Goal: Navigation & Orientation: Find specific page/section

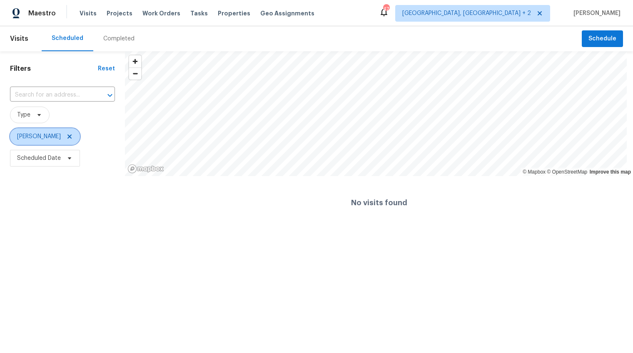
click at [67, 137] on icon at bounding box center [69, 136] width 4 height 4
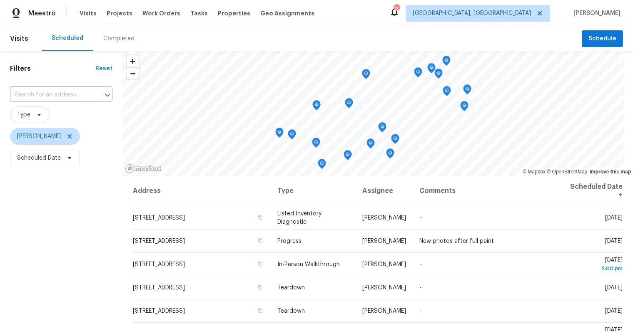
scroll to position [107, 0]
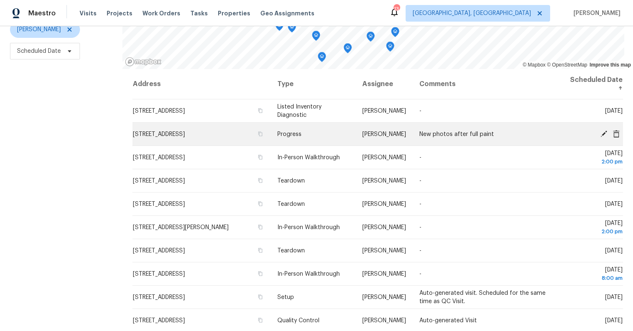
click at [185, 132] on span "[STREET_ADDRESS]" at bounding box center [159, 135] width 52 height 6
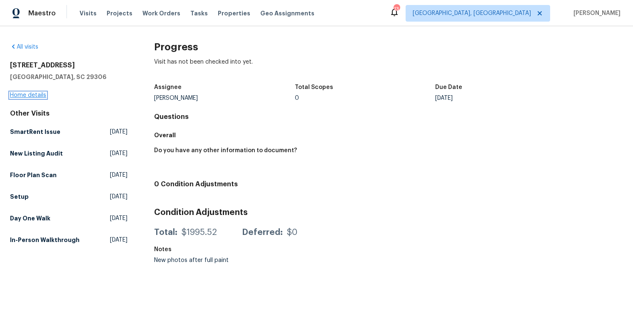
click at [35, 94] on link "Home details" at bounding box center [28, 95] width 36 height 6
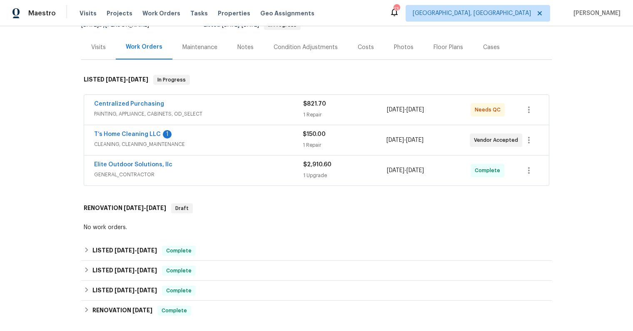
scroll to position [104, 0]
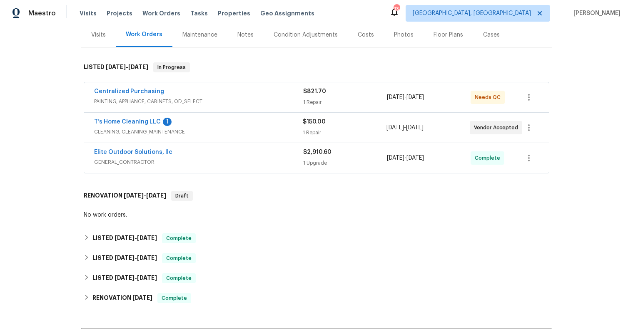
drag, startPoint x: 270, startPoint y: 161, endPoint x: 271, endPoint y: 166, distance: 4.7
click at [271, 166] on div "Elite Outdoor Solutions, llc GENERAL_CONTRACTOR" at bounding box center [198, 158] width 209 height 20
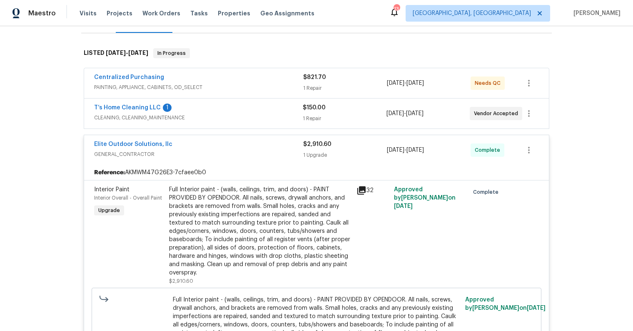
scroll to position [161, 0]
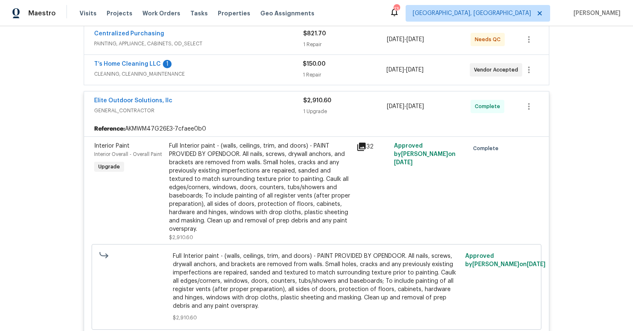
click at [359, 147] on icon at bounding box center [361, 147] width 10 height 10
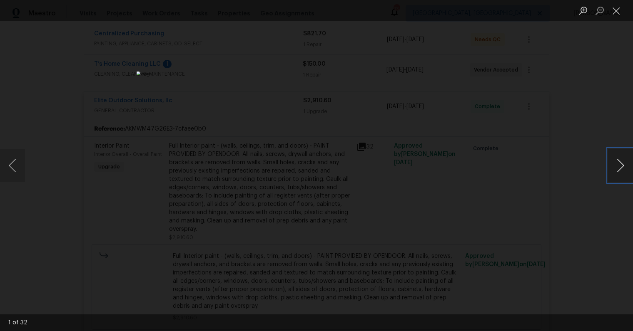
click at [615, 166] on button "Next image" at bounding box center [620, 165] width 25 height 33
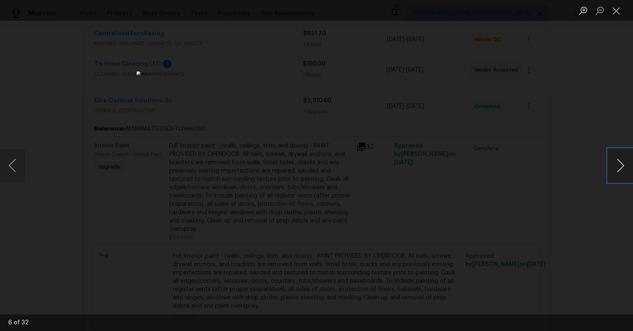
click at [615, 166] on button "Next image" at bounding box center [620, 165] width 25 height 33
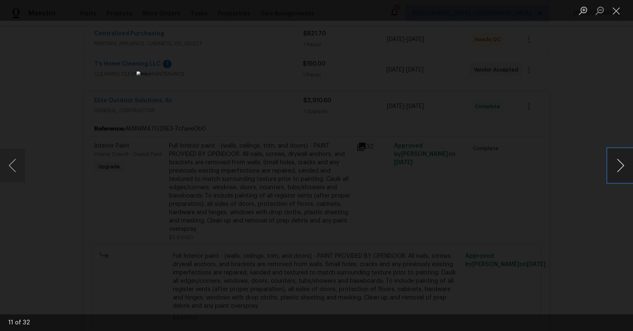
click at [614, 165] on button "Next image" at bounding box center [620, 165] width 25 height 33
click at [614, 164] on button "Next image" at bounding box center [620, 165] width 25 height 33
click at [614, 162] on button "Next image" at bounding box center [620, 165] width 25 height 33
click at [613, 166] on button "Next image" at bounding box center [620, 165] width 25 height 33
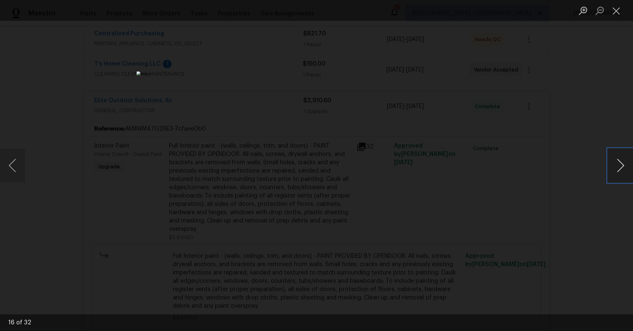
click at [613, 166] on button "Next image" at bounding box center [620, 165] width 25 height 33
click at [626, 166] on button "Next image" at bounding box center [620, 165] width 25 height 33
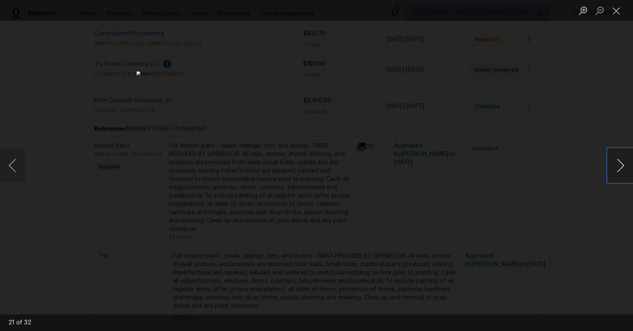
click at [626, 166] on button "Next image" at bounding box center [620, 165] width 25 height 33
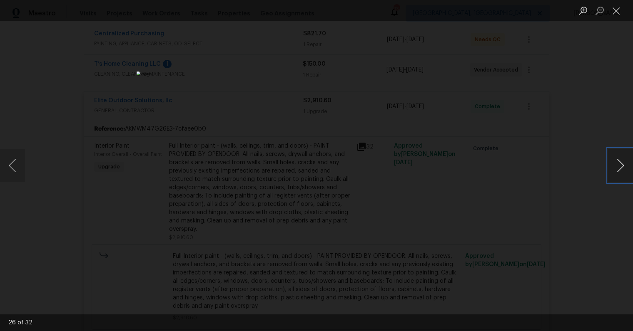
click at [626, 166] on button "Next image" at bounding box center [620, 165] width 25 height 33
click at [520, 251] on div "Lightbox" at bounding box center [316, 165] width 633 height 331
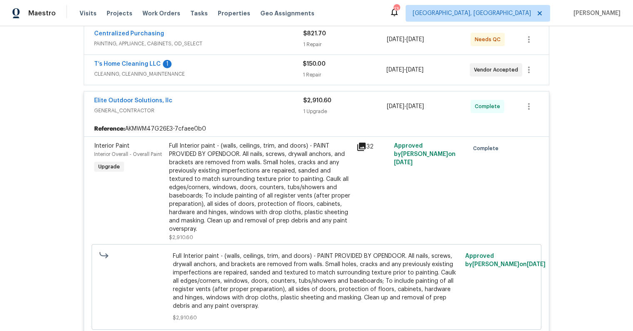
click at [303, 113] on div "1 Upgrade" at bounding box center [345, 111] width 84 height 8
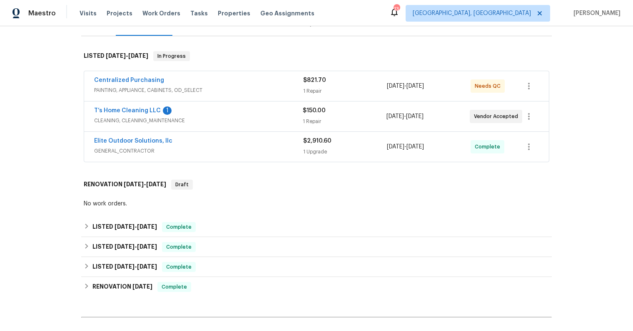
scroll to position [87, 0]
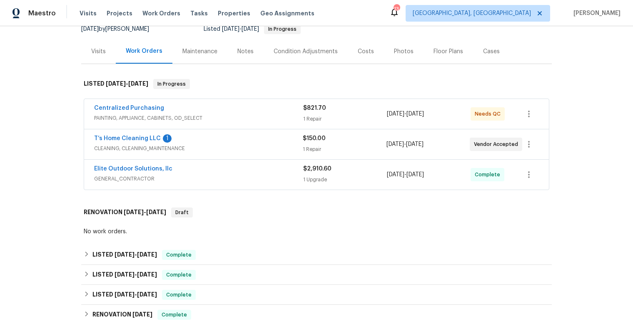
click at [348, 49] on div "Costs" at bounding box center [365, 51] width 36 height 25
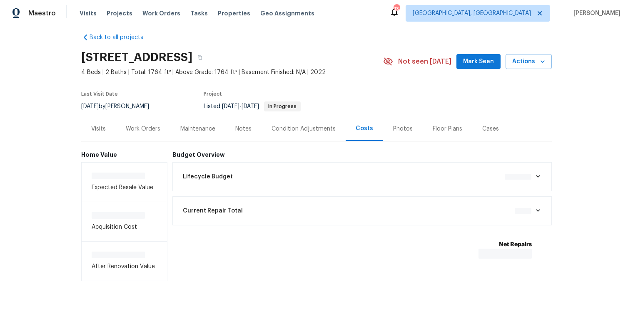
scroll to position [17, 0]
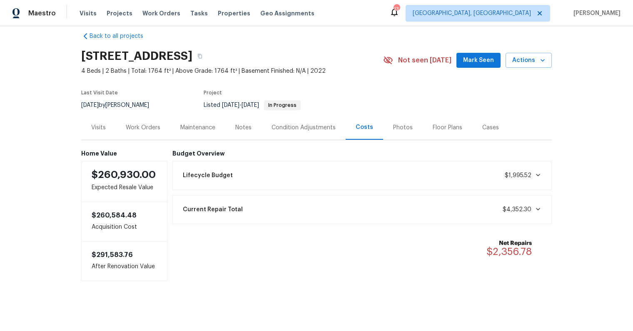
click at [147, 127] on div "Work Orders" at bounding box center [143, 127] width 55 height 25
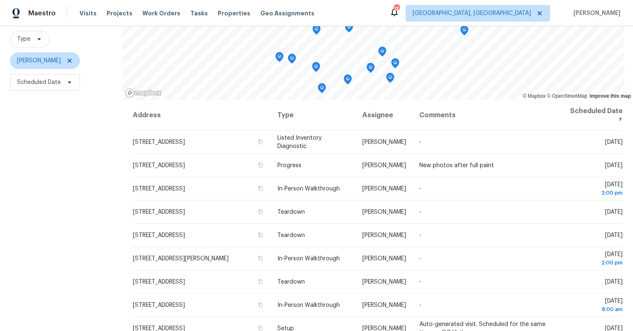
scroll to position [16, 0]
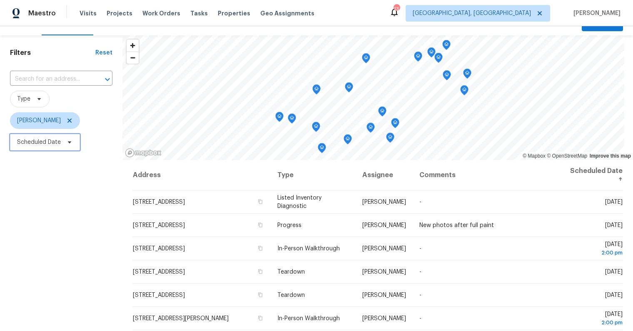
click at [61, 146] on span "Scheduled Date" at bounding box center [45, 142] width 70 height 17
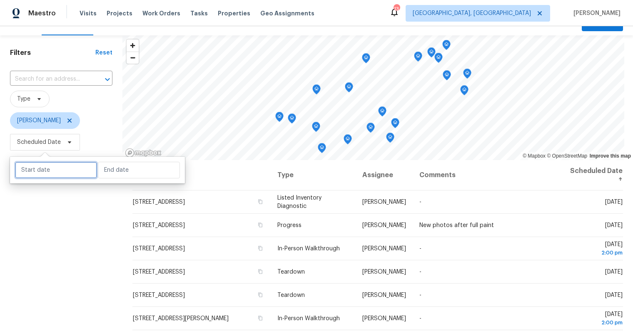
select select "7"
select select "2025"
select select "8"
select select "2025"
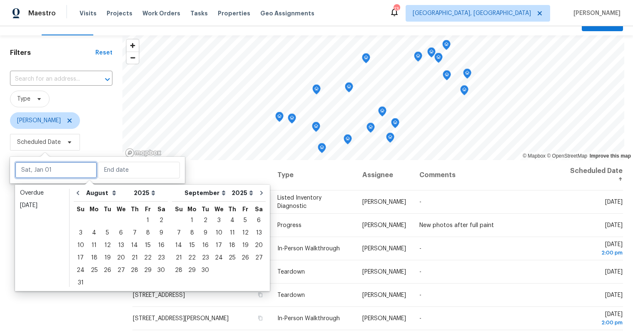
click at [59, 168] on input "text" at bounding box center [56, 170] width 82 height 17
click at [95, 269] on div "25" at bounding box center [93, 271] width 13 height 12
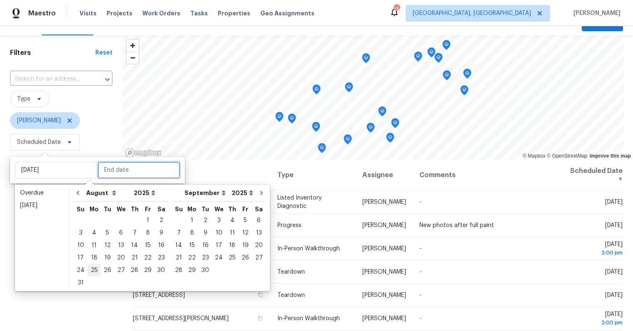
type input "Mon, Aug 25"
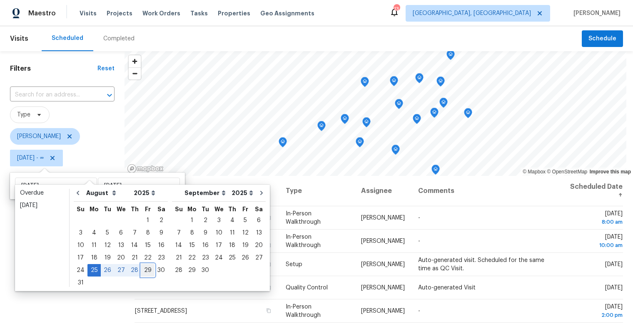
click at [147, 269] on div "29" at bounding box center [147, 271] width 13 height 12
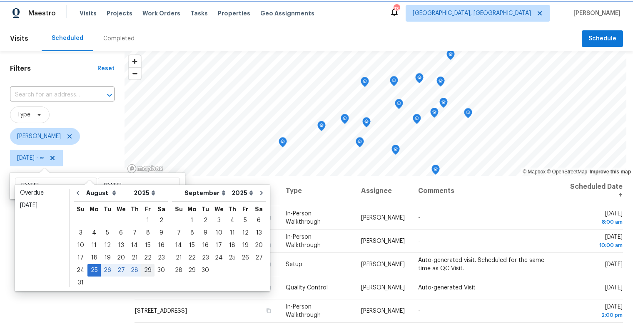
type input "[DATE]"
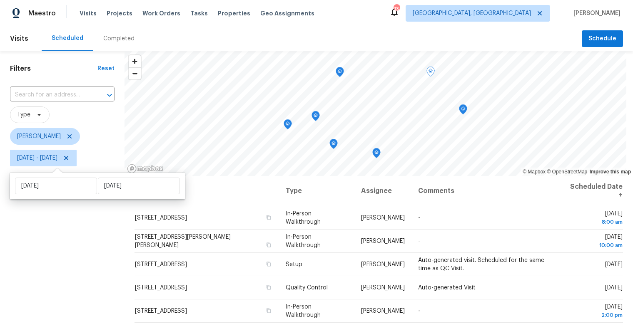
click at [81, 264] on div "Filters Reset ​ Type [PERSON_NAME] [DATE] - [DATE]" at bounding box center [62, 246] width 124 height 390
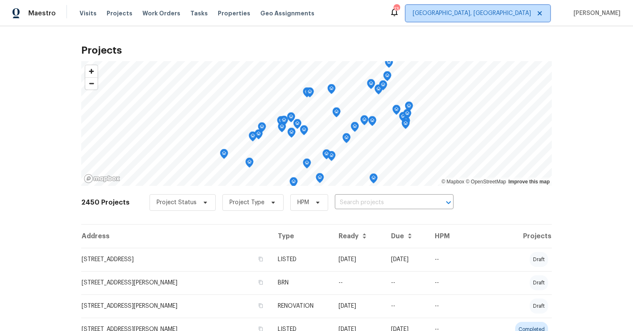
click at [525, 14] on span "[GEOGRAPHIC_DATA], [GEOGRAPHIC_DATA]" at bounding box center [471, 13] width 118 height 8
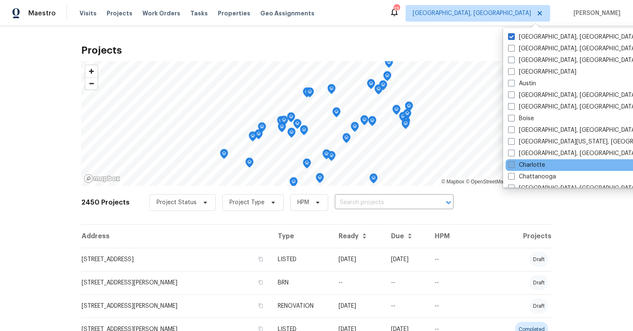
click at [511, 166] on span at bounding box center [511, 164] width 7 height 7
click at [511, 166] on input "Charlotte" at bounding box center [510, 163] width 5 height 5
checkbox input "true"
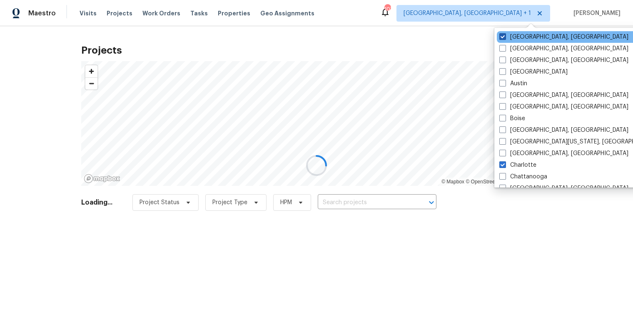
click at [503, 38] on span at bounding box center [502, 36] width 7 height 7
click at [503, 38] on input "[GEOGRAPHIC_DATA], [GEOGRAPHIC_DATA]" at bounding box center [501, 35] width 5 height 5
checkbox input "false"
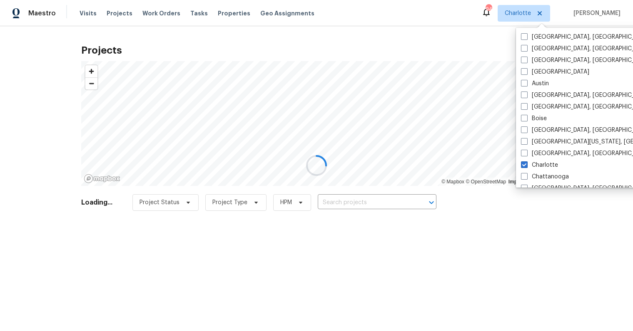
click at [278, 30] on div at bounding box center [316, 165] width 633 height 331
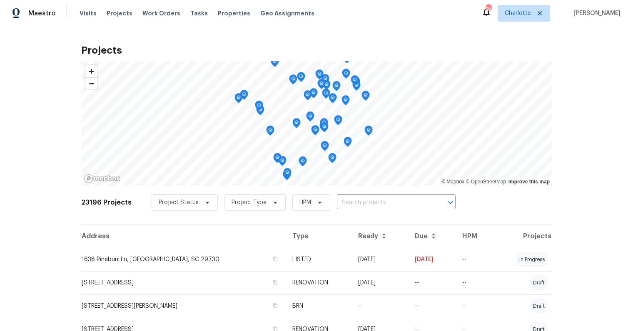
click at [221, 14] on span "Properties" at bounding box center [234, 13] width 32 height 8
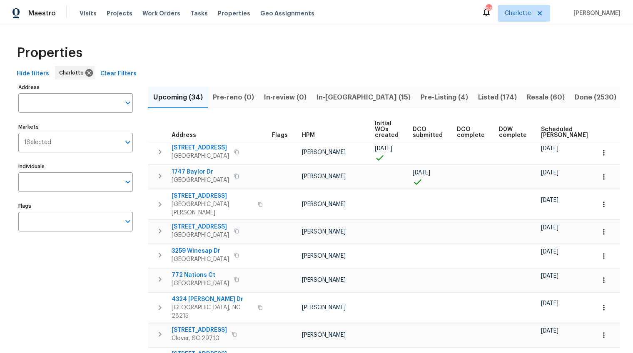
click at [329, 100] on span "In-reno (15)" at bounding box center [363, 98] width 94 height 12
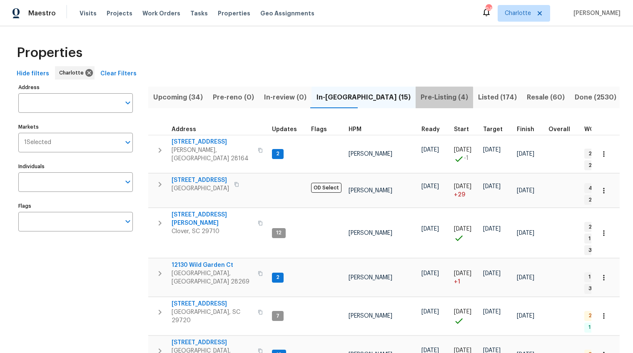
click at [420, 99] on span "Pre-Listing (4)" at bounding box center [443, 98] width 47 height 12
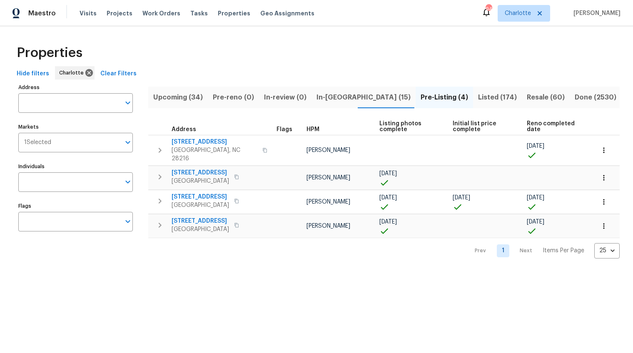
click at [478, 99] on span "Listed (174)" at bounding box center [497, 98] width 39 height 12
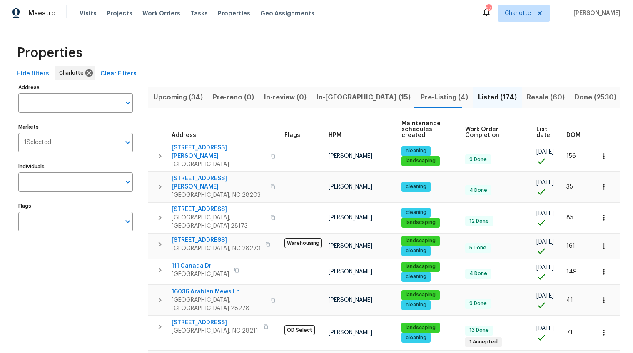
click at [526, 99] on span "Resale (60)" at bounding box center [545, 98] width 38 height 12
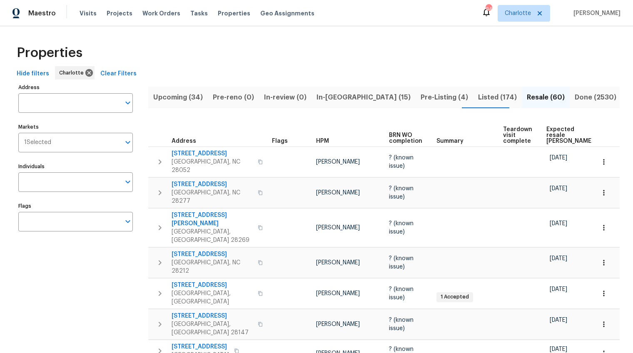
click at [559, 127] on span "Expected resale [PERSON_NAME]" at bounding box center [569, 135] width 47 height 17
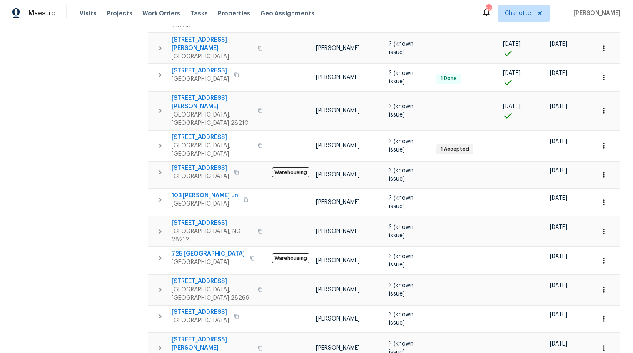
scroll to position [525, 0]
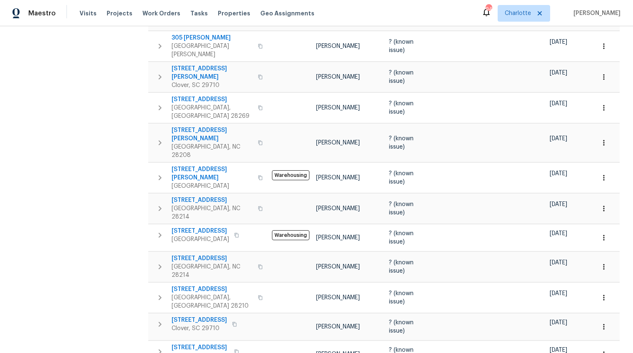
scroll to position [526, 0]
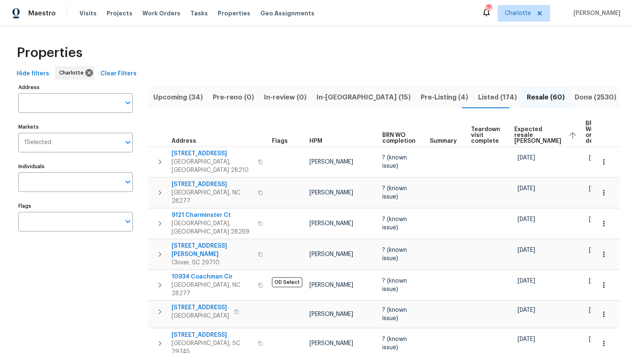
scroll to position [15, 0]
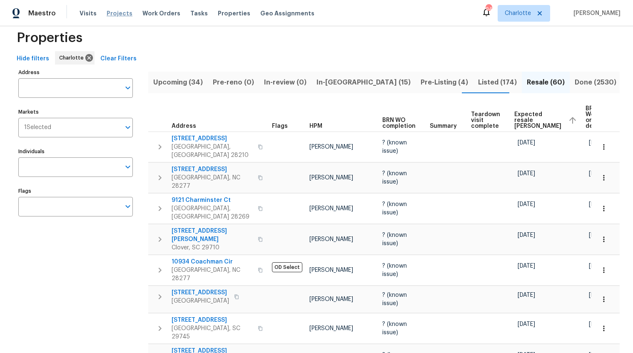
click at [121, 15] on span "Projects" at bounding box center [120, 13] width 26 height 8
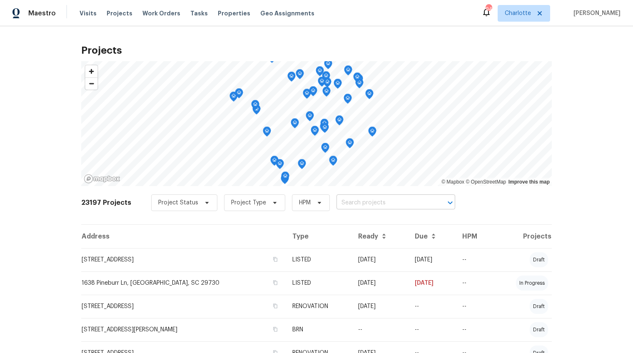
click at [343, 199] on input "text" at bounding box center [383, 202] width 95 height 13
type input "1047"
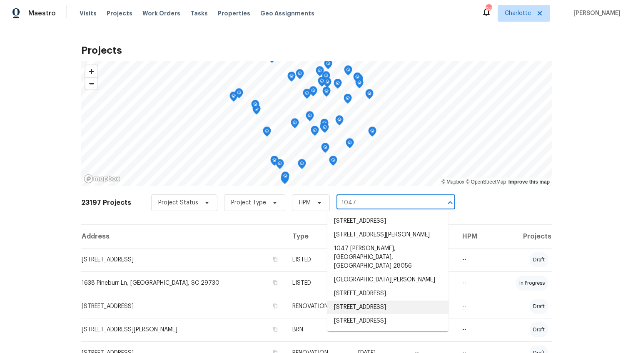
click at [409, 301] on li "1047 Mallard Dr, Rock Hill, SC 29732" at bounding box center [387, 307] width 121 height 14
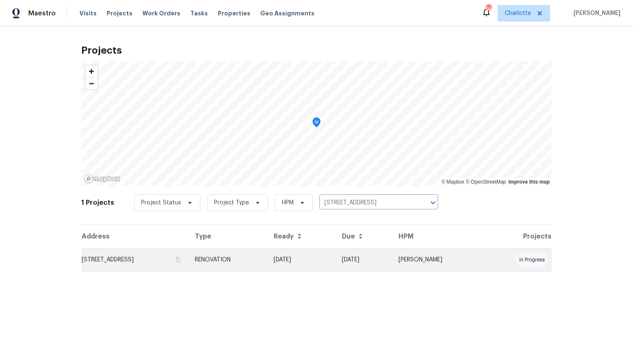
click at [167, 270] on td "1047 Mallard Dr, Rock Hill, SC 29732" at bounding box center [134, 259] width 107 height 23
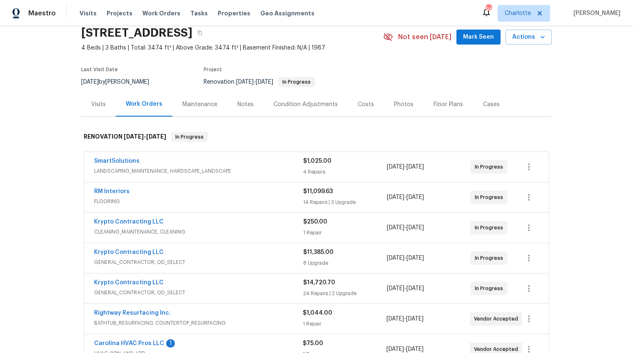
scroll to position [37, 0]
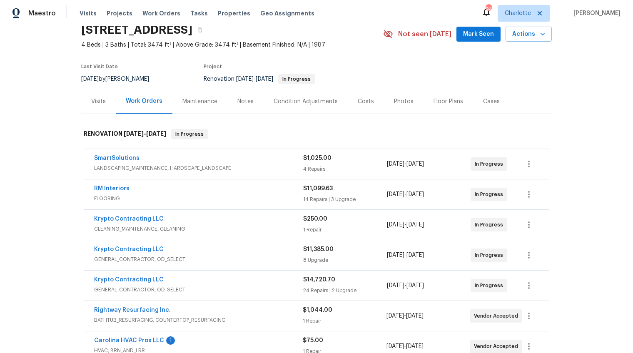
click at [250, 107] on div "Notes" at bounding box center [245, 101] width 36 height 25
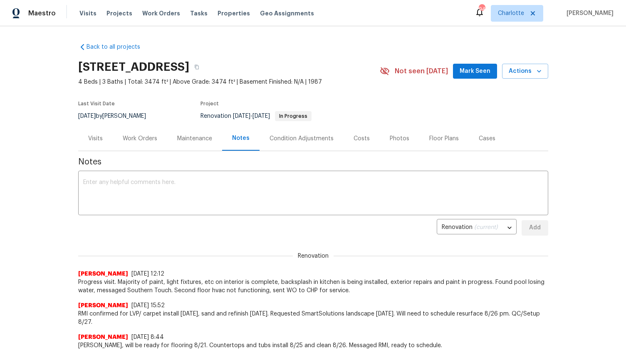
scroll to position [1, 0]
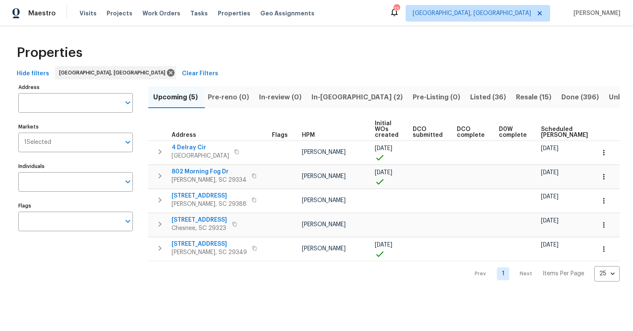
click at [325, 97] on span "In-reno (2)" at bounding box center [356, 98] width 91 height 12
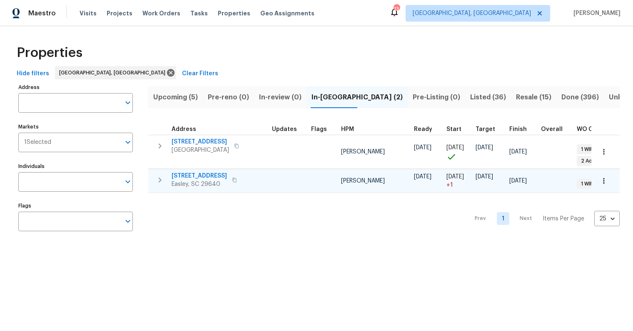
click at [199, 176] on span "218 Woodhaven Rd" at bounding box center [198, 176] width 55 height 8
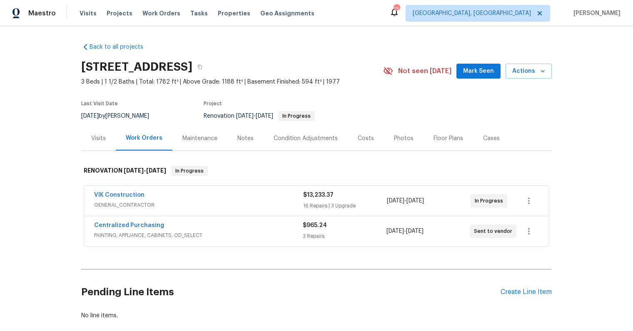
click at [357, 141] on div "Costs" at bounding box center [365, 138] width 16 height 8
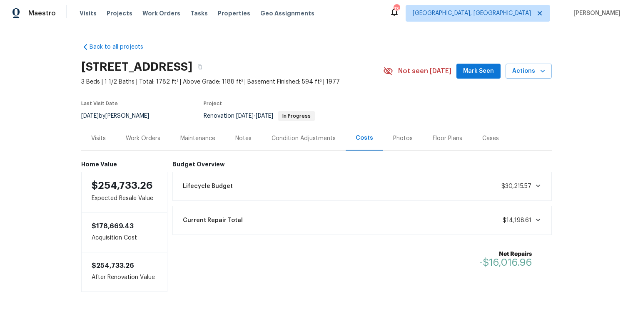
click at [146, 144] on div "Work Orders" at bounding box center [143, 138] width 55 height 25
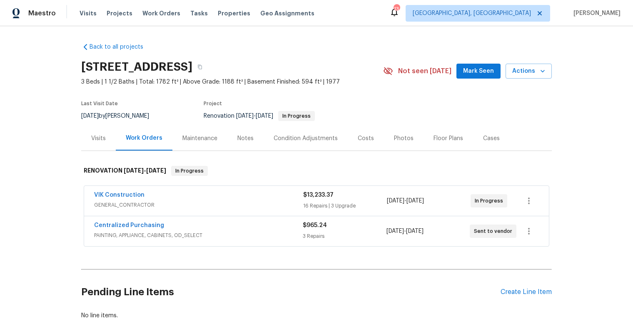
click at [292, 198] on div "VIK Construction" at bounding box center [198, 196] width 209 height 10
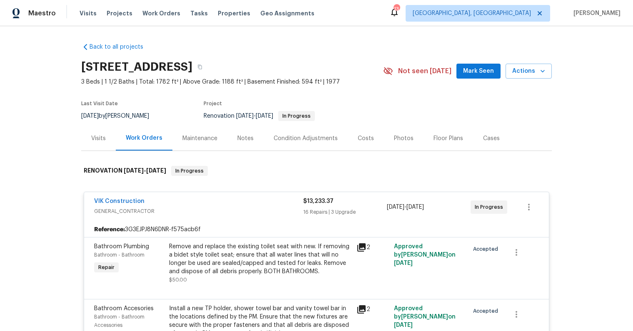
click at [293, 208] on span "GENERAL_CONTRACTOR" at bounding box center [198, 211] width 209 height 8
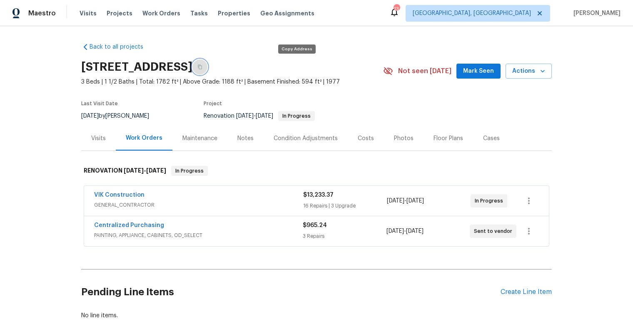
click at [202, 68] on icon "button" at bounding box center [199, 67] width 5 height 5
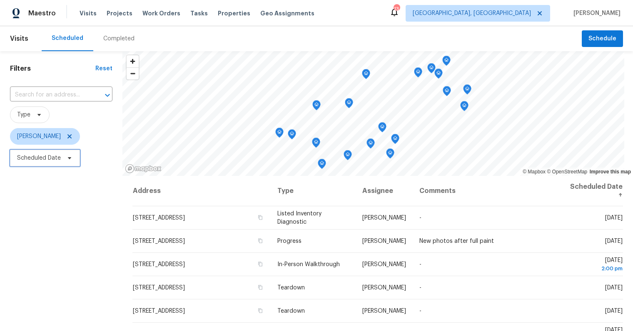
click at [45, 162] on span "Scheduled Date" at bounding box center [45, 158] width 70 height 17
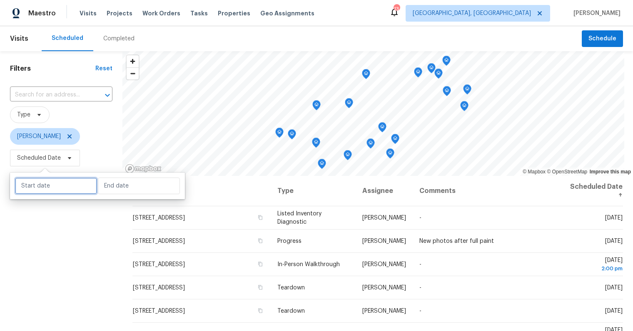
click at [75, 186] on input "text" at bounding box center [56, 186] width 82 height 17
select select "7"
select select "2025"
select select "8"
select select "2025"
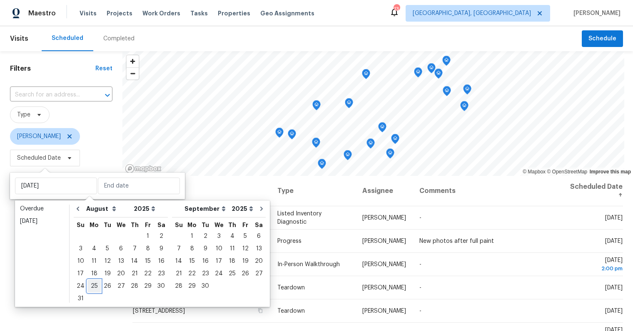
click at [90, 287] on div "25" at bounding box center [93, 286] width 13 height 12
type input "Mon, Aug 25"
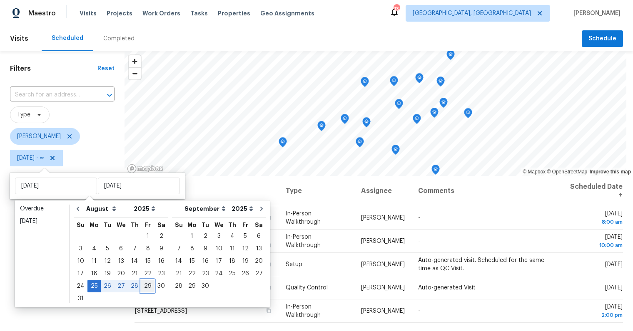
click at [147, 286] on div "29" at bounding box center [147, 286] width 13 height 12
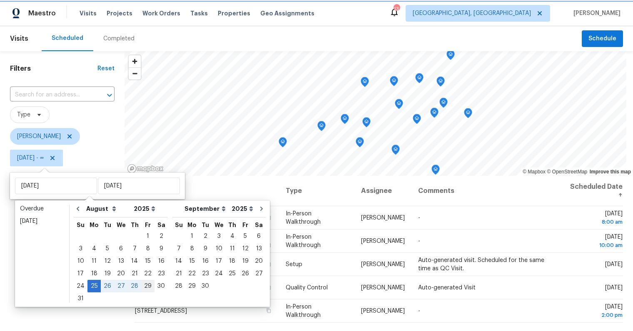
type input "Fri, Aug 29"
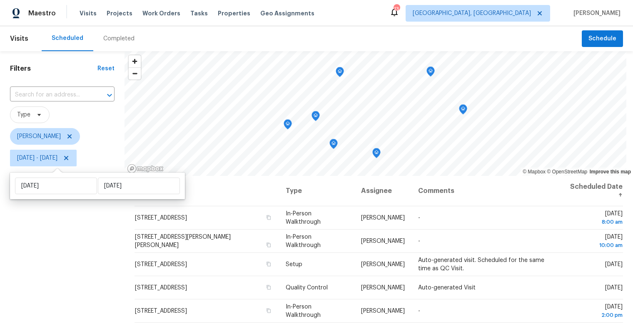
click at [75, 275] on div "Filters Reset ​ Type William Bynum Mon, Aug 25 - Fri, Aug 29" at bounding box center [62, 246] width 124 height 390
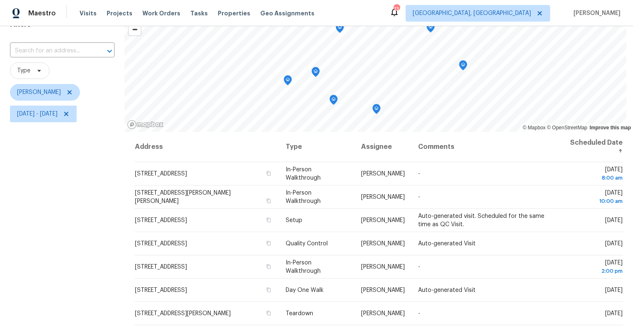
scroll to position [38, 0]
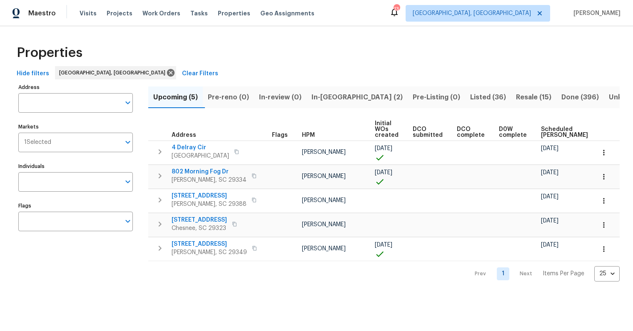
click at [543, 131] on span "Scheduled [PERSON_NAME]" at bounding box center [564, 133] width 47 height 12
click at [198, 136] on div "Address" at bounding box center [187, 135] width 32 height 6
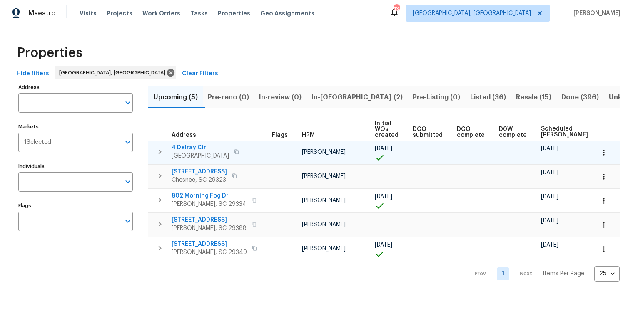
click at [191, 145] on span "4 Delray Cir" at bounding box center [199, 148] width 57 height 8
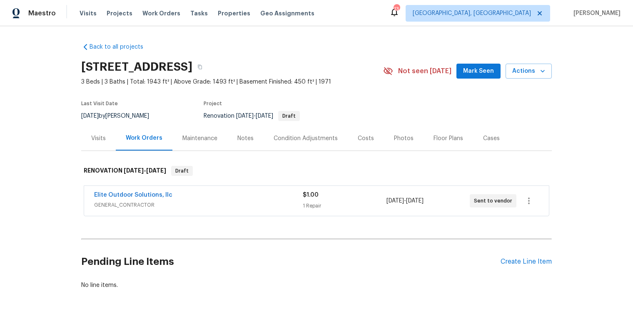
click at [362, 133] on div "Costs" at bounding box center [365, 138] width 36 height 25
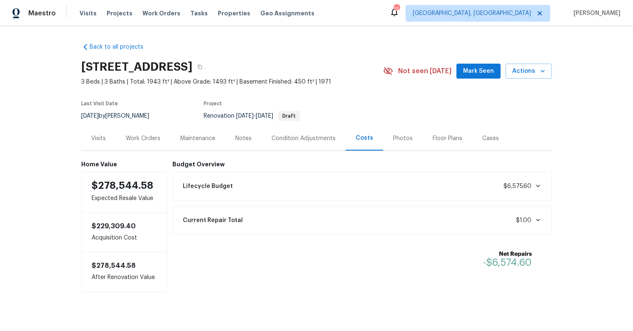
click at [92, 136] on div "Visits" at bounding box center [98, 138] width 15 height 8
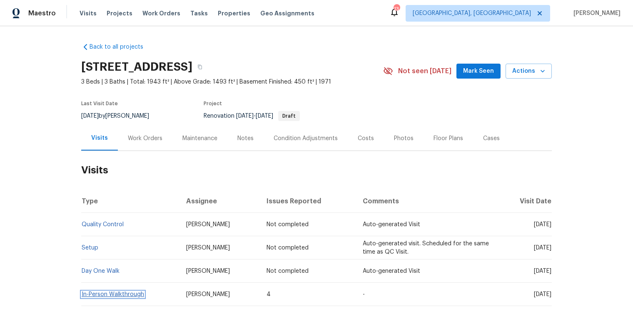
click at [129, 296] on link "In-Person Walkthrough" at bounding box center [113, 295] width 62 height 6
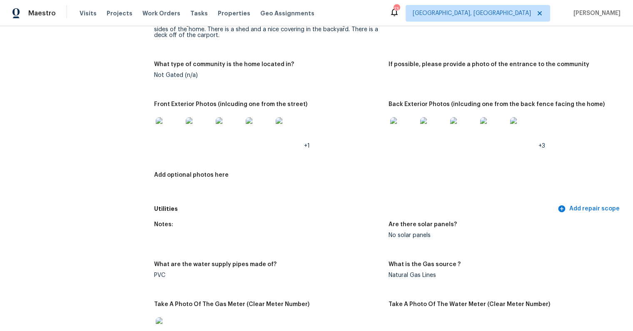
scroll to position [359, 0]
click at [178, 127] on img at bounding box center [169, 131] width 27 height 27
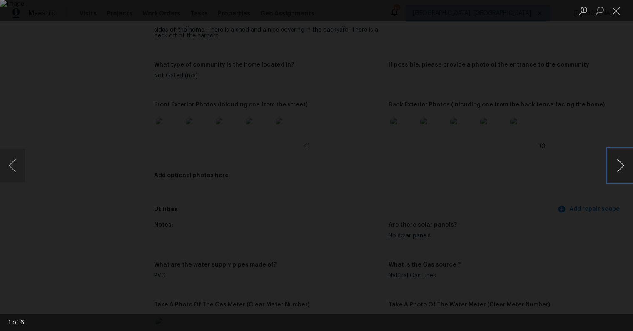
click at [613, 163] on button "Next image" at bounding box center [620, 165] width 25 height 33
click at [613, 164] on button "Next image" at bounding box center [620, 165] width 25 height 33
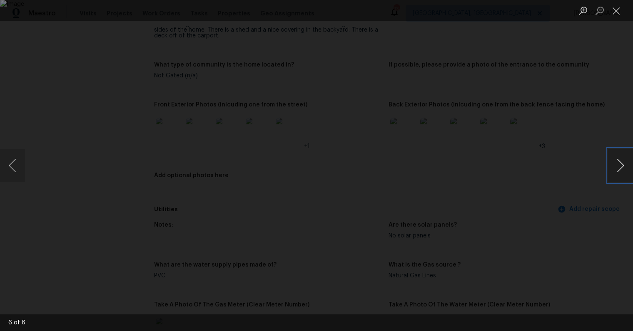
click at [613, 166] on button "Next image" at bounding box center [620, 165] width 25 height 33
click at [613, 167] on button "Next image" at bounding box center [620, 165] width 25 height 33
click at [597, 203] on div "Lightbox" at bounding box center [316, 165] width 633 height 331
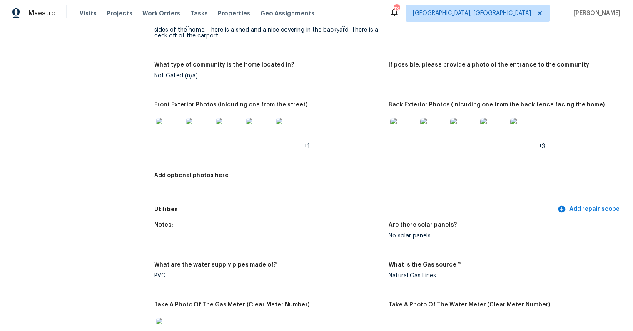
click at [398, 118] on img at bounding box center [403, 131] width 27 height 27
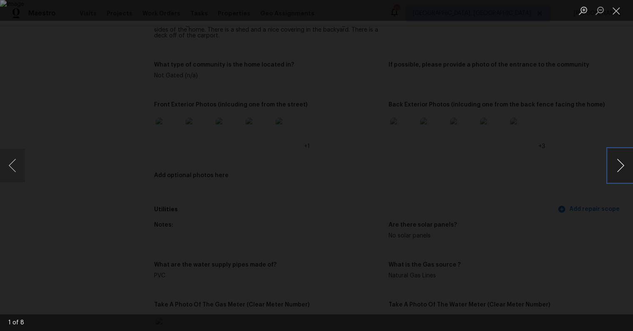
click at [618, 166] on button "Next image" at bounding box center [620, 165] width 25 height 33
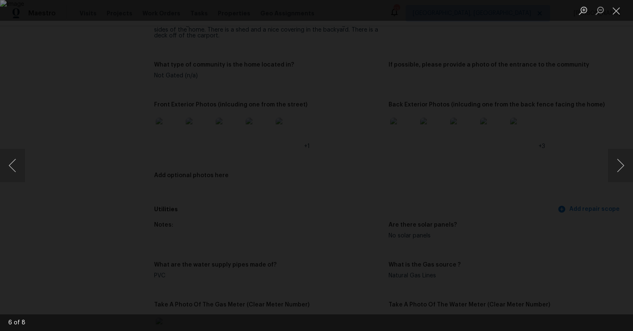
click at [581, 233] on div "Lightbox" at bounding box center [316, 165] width 633 height 331
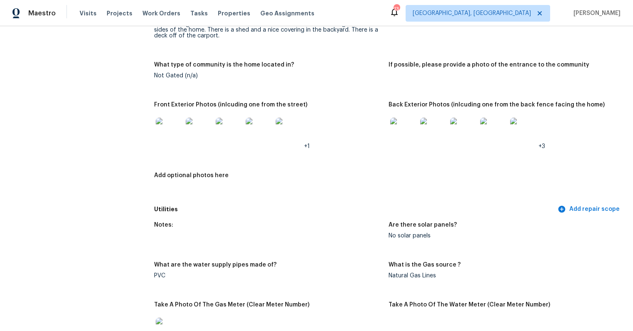
click at [171, 126] on img at bounding box center [169, 131] width 27 height 27
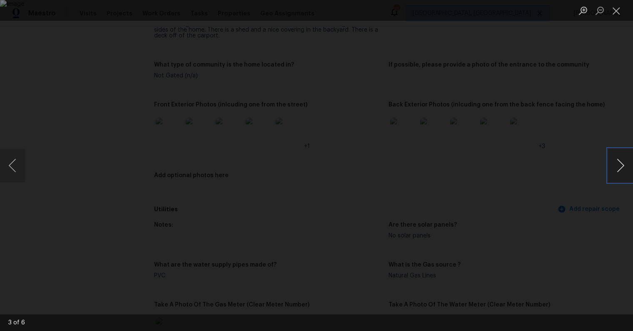
click at [613, 163] on button "Next image" at bounding box center [620, 165] width 25 height 33
click at [614, 163] on button "Next image" at bounding box center [620, 165] width 25 height 33
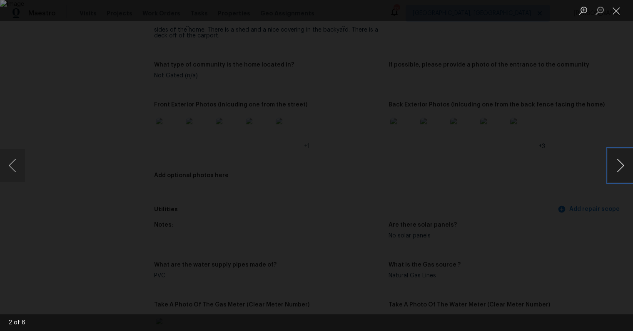
click at [614, 163] on button "Next image" at bounding box center [620, 165] width 25 height 33
click at [581, 65] on div "Lightbox" at bounding box center [316, 165] width 633 height 331
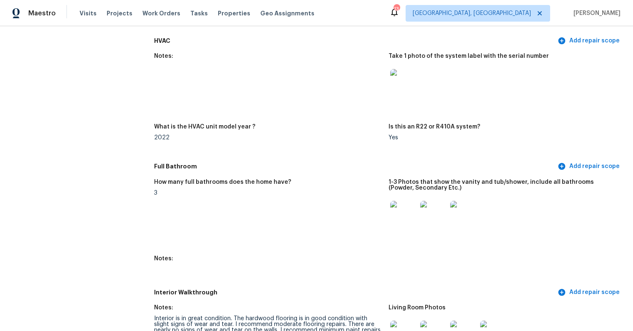
scroll to position [798, 0]
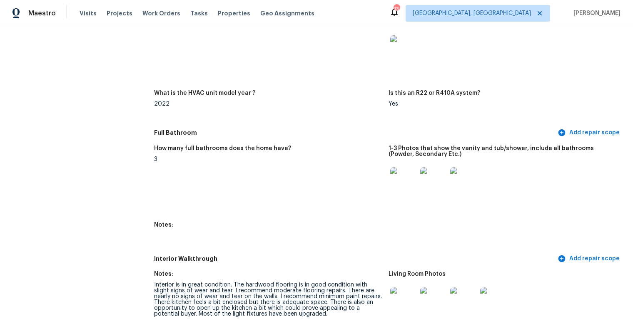
click at [410, 177] on img at bounding box center [403, 180] width 27 height 27
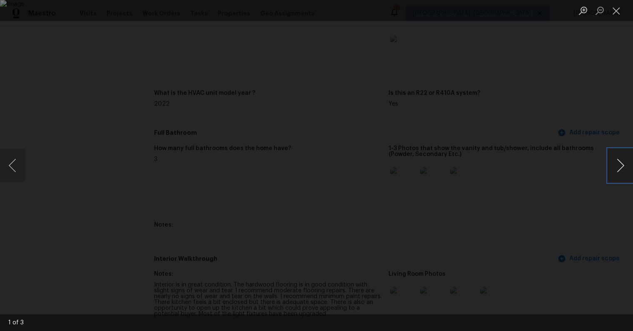
click at [618, 166] on button "Next image" at bounding box center [620, 165] width 25 height 33
click at [8, 163] on button "Previous image" at bounding box center [12, 165] width 25 height 33
click at [55, 83] on div "Lightbox" at bounding box center [316, 165] width 633 height 331
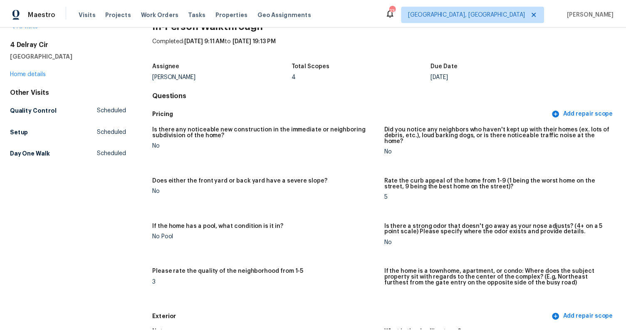
scroll to position [0, 0]
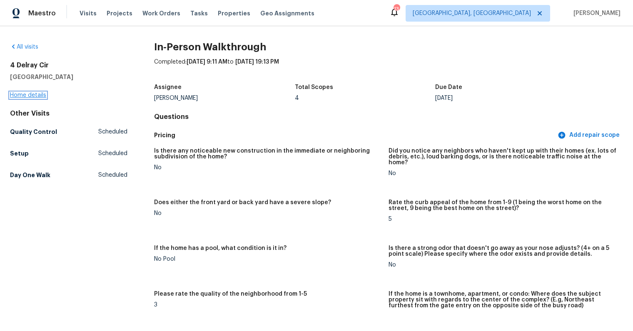
click at [45, 96] on link "Home details" at bounding box center [28, 95] width 36 height 6
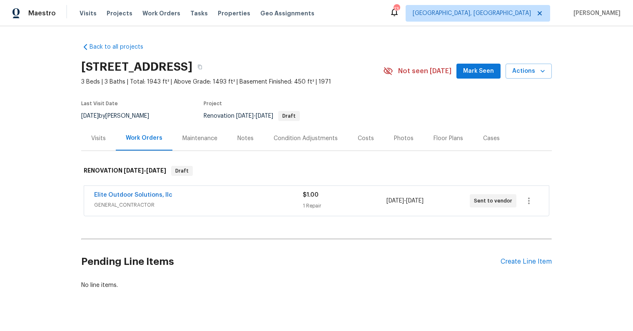
click at [238, 140] on div "Notes" at bounding box center [245, 138] width 16 height 8
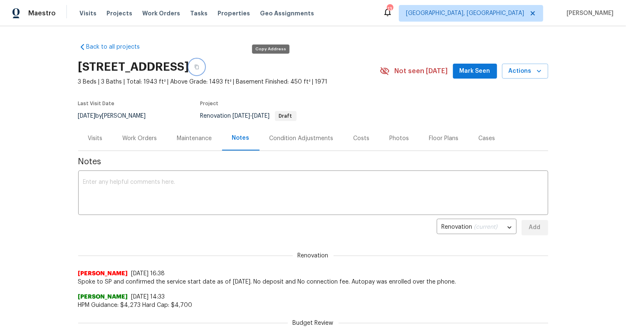
click at [199, 66] on icon "button" at bounding box center [196, 67] width 5 height 5
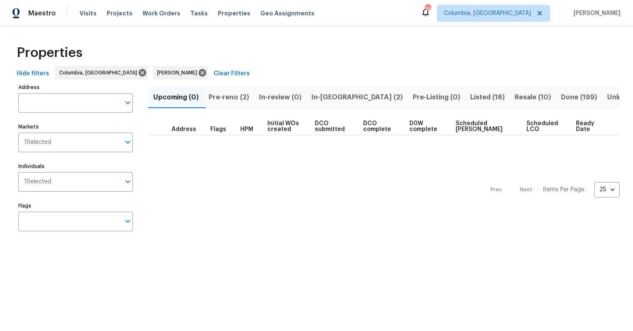
click at [219, 94] on span "Pre-reno (2)" at bounding box center [228, 98] width 40 height 12
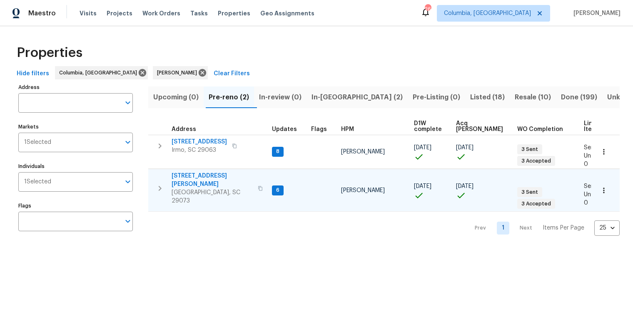
click at [191, 175] on span "112 Wesley Ct" at bounding box center [211, 180] width 81 height 17
click at [198, 175] on span "112 Wesley Ct" at bounding box center [211, 180] width 81 height 17
click at [514, 92] on span "Resale (10)" at bounding box center [532, 98] width 36 height 12
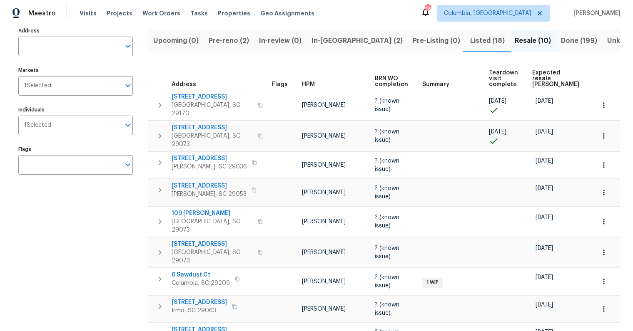
scroll to position [56, 0]
click at [533, 74] on span "Expected resale COE" at bounding box center [555, 78] width 47 height 17
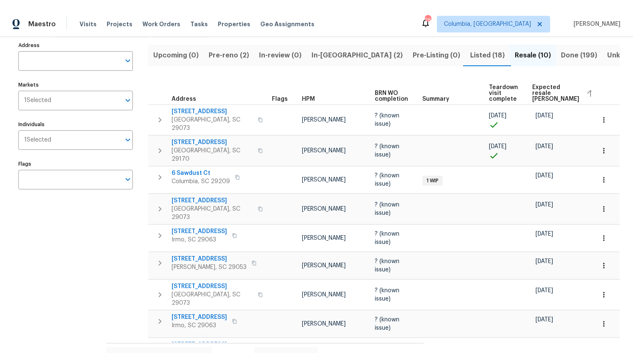
scroll to position [66, 0]
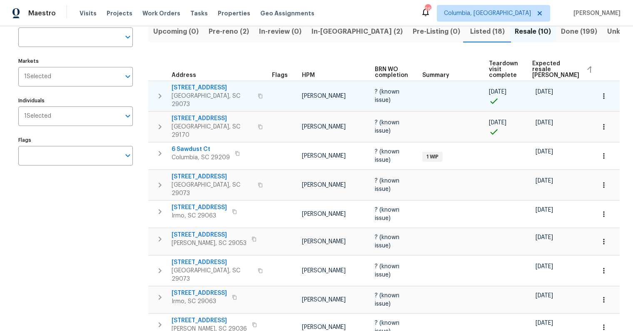
click at [203, 87] on span "838 Tallaran Rd" at bounding box center [211, 88] width 81 height 8
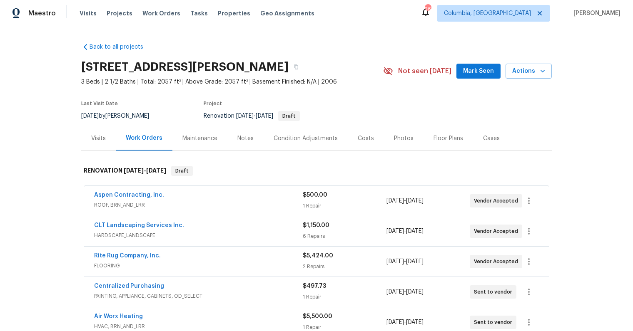
click at [101, 136] on div "Visits" at bounding box center [98, 138] width 15 height 8
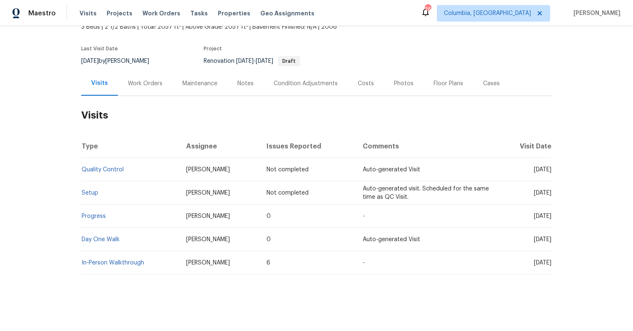
scroll to position [61, 0]
drag, startPoint x: 548, startPoint y: 233, endPoint x: 65, endPoint y: 237, distance: 482.7
click at [65, 237] on div "Back to all projects [STREET_ADDRESS][PERSON_NAME] 3 Beds | 2 1/2 Baths | Total…" at bounding box center [316, 178] width 633 height 305
click at [58, 237] on div "Back to all projects [STREET_ADDRESS][PERSON_NAME] 3 Beds | 2 1/2 Baths | Total…" at bounding box center [316, 178] width 633 height 305
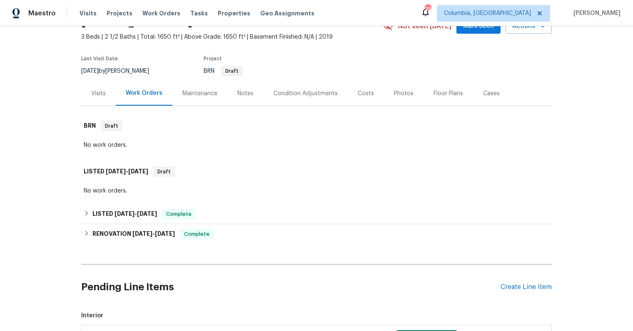
scroll to position [51, 0]
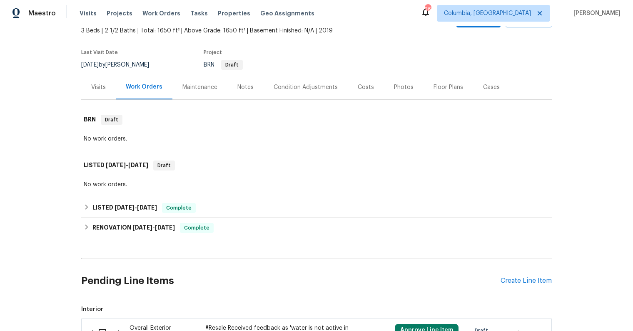
click at [238, 87] on div "Notes" at bounding box center [245, 87] width 16 height 8
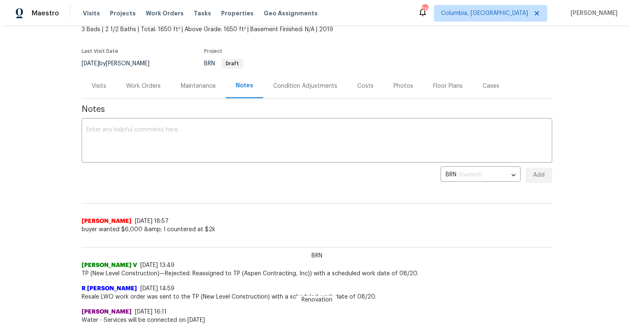
scroll to position [55, 0]
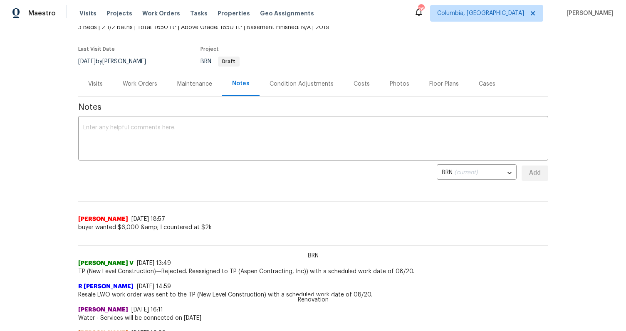
click at [129, 82] on div "Work Orders" at bounding box center [140, 84] width 35 height 8
